Goal: Information Seeking & Learning: Check status

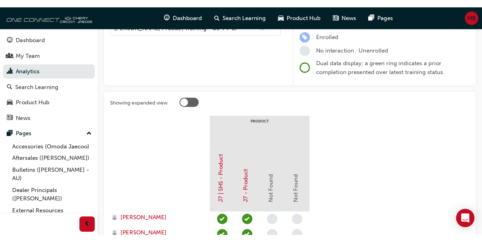
scroll to position [66, 0]
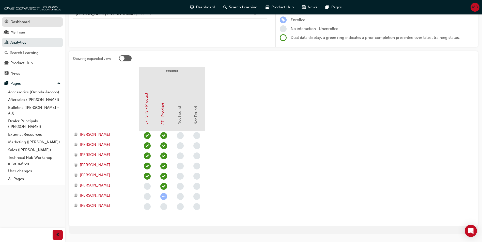
click at [17, 19] on div "Dashboard" at bounding box center [19, 22] width 19 height 6
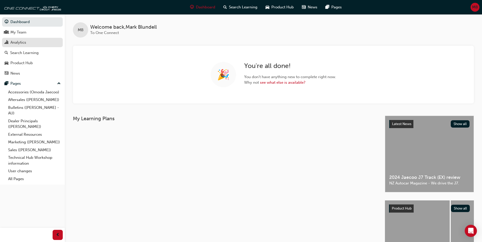
click at [21, 41] on div "Analytics" at bounding box center [18, 43] width 16 height 6
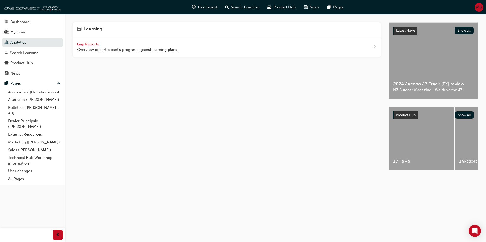
click at [87, 44] on span "Gap Reports" at bounding box center [88, 44] width 23 height 5
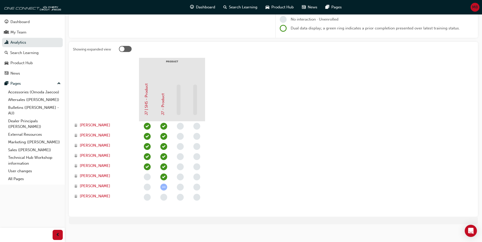
scroll to position [76, 0]
click at [13, 35] on div "My Team" at bounding box center [33, 32] width 56 height 6
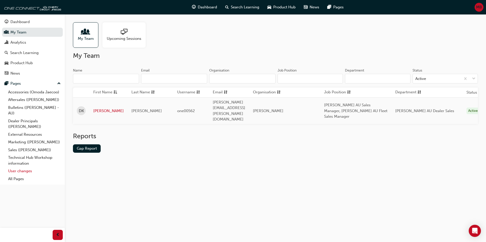
click at [17, 151] on link "User changes" at bounding box center [34, 171] width 57 height 8
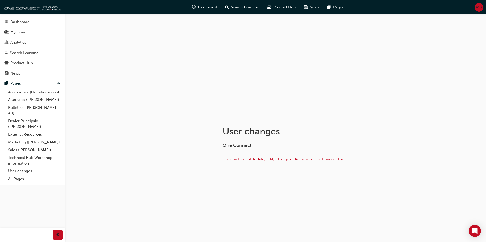
click at [246, 151] on span "Click on this link to Add, Edit, Change or Remove a One Connect User." at bounding box center [285, 159] width 124 height 5
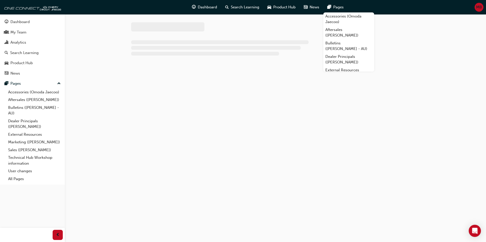
click at [477, 6] on span "MB" at bounding box center [479, 7] width 6 height 6
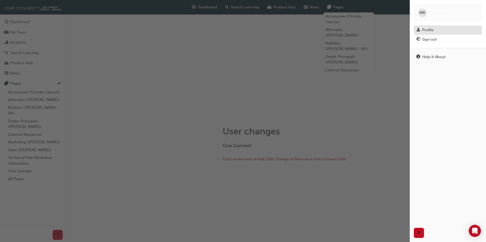
click at [436, 31] on div "Profile" at bounding box center [447, 30] width 63 height 6
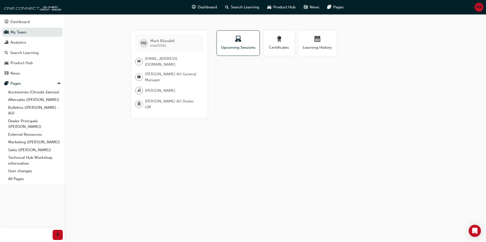
click at [137, 88] on span "organisation-icon" at bounding box center [139, 90] width 4 height 7
click at [152, 90] on div "[PERSON_NAME]" at bounding box center [167, 91] width 64 height 8
click at [163, 88] on span "[PERSON_NAME]" at bounding box center [160, 91] width 30 height 6
click at [27, 42] on div "Analytics" at bounding box center [33, 42] width 56 height 6
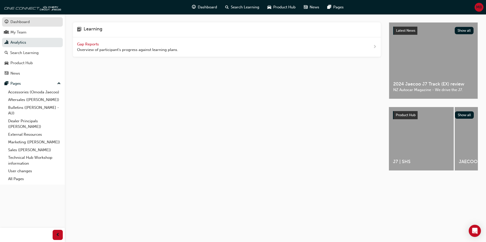
click at [10, 20] on div "Dashboard" at bounding box center [33, 22] width 56 height 6
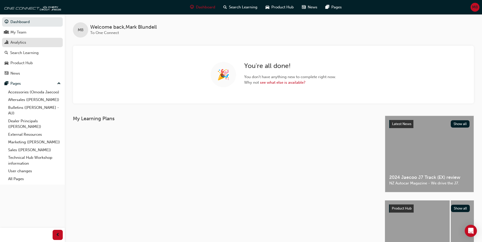
click at [23, 42] on div "Analytics" at bounding box center [18, 43] width 16 height 6
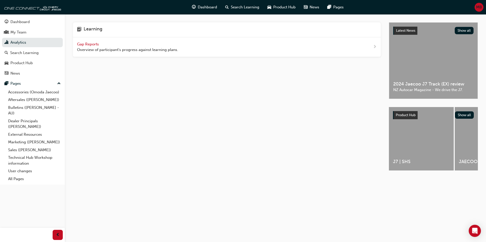
click at [93, 41] on div "Gap Reports Overview of participant's progress against learning plans." at bounding box center [127, 46] width 101 height 11
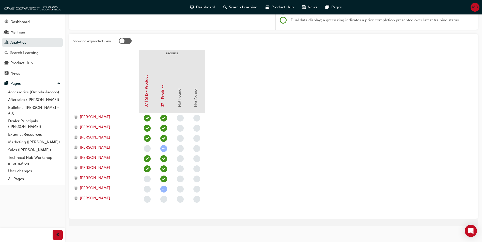
scroll to position [89, 0]
